Goal: Information Seeking & Learning: Compare options

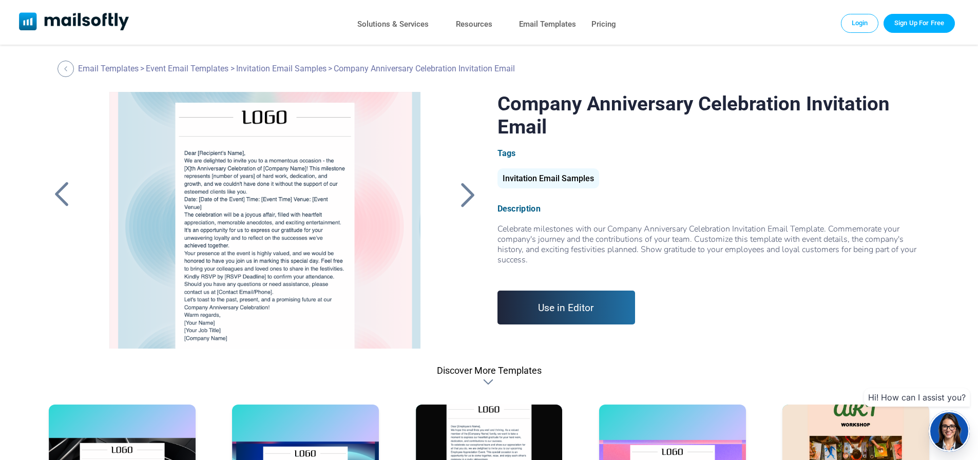
click at [470, 191] on div at bounding box center [468, 194] width 26 height 27
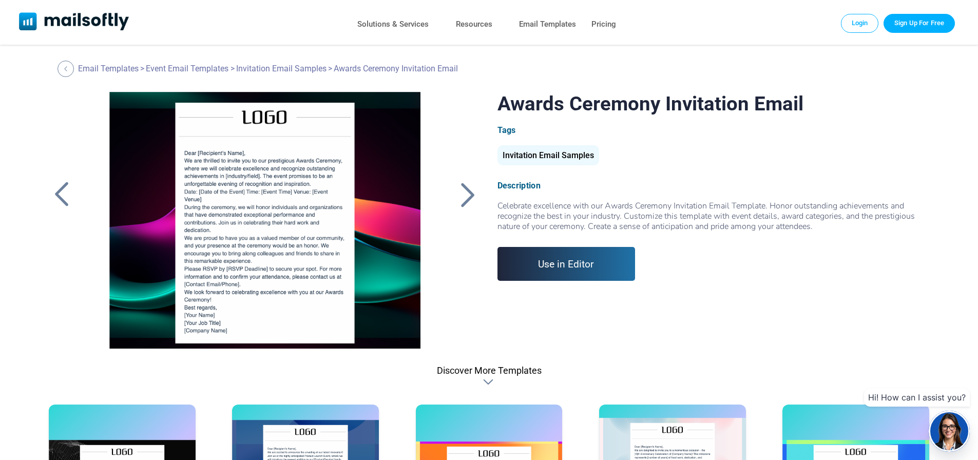
click at [469, 194] on div at bounding box center [468, 194] width 26 height 27
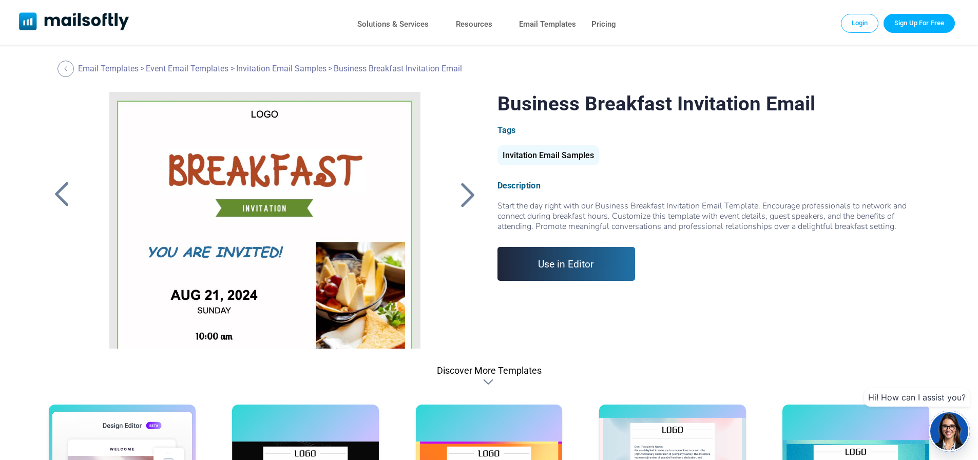
click at [471, 193] on div at bounding box center [468, 194] width 26 height 27
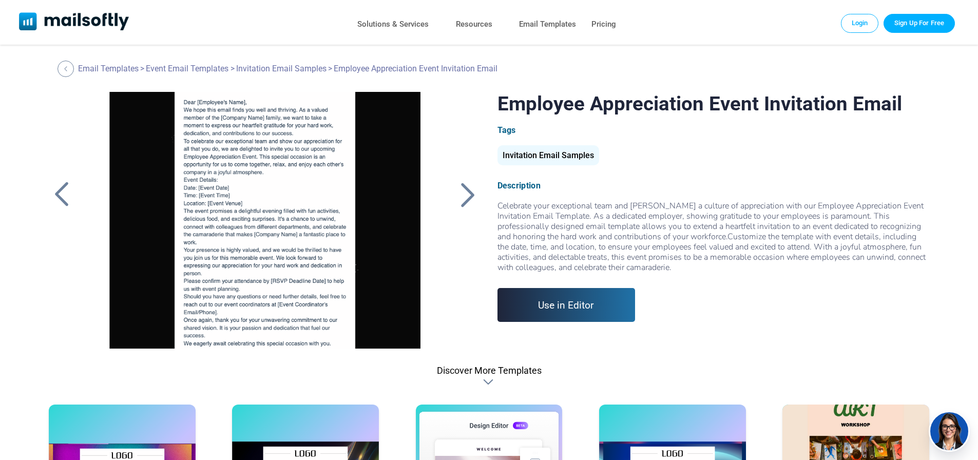
scroll to position [93, 0]
